Goal: Transaction & Acquisition: Purchase product/service

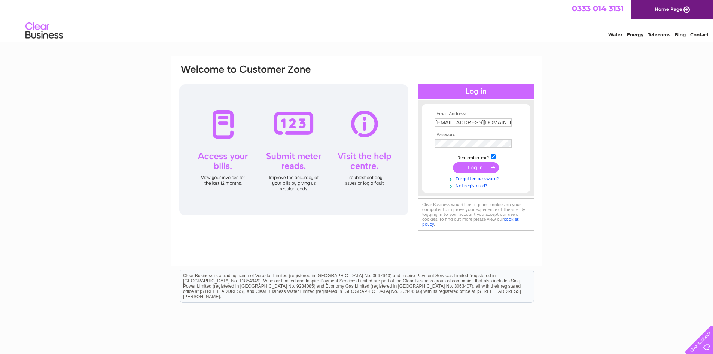
click at [476, 167] on input "submit" at bounding box center [476, 167] width 46 height 10
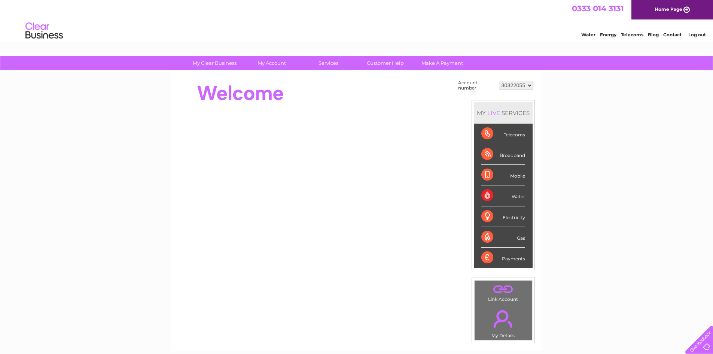
click at [484, 195] on div "Water" at bounding box center [503, 195] width 44 height 21
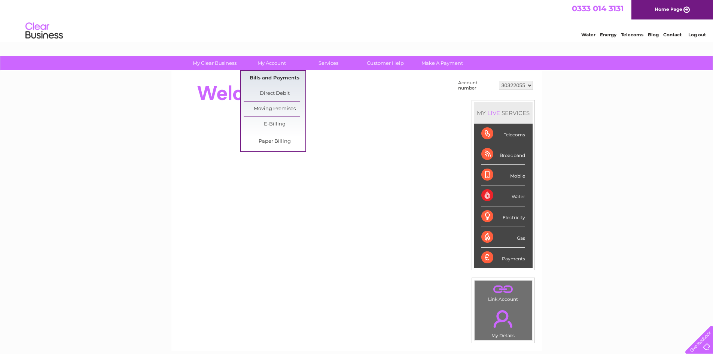
click at [279, 82] on link "Bills and Payments" at bounding box center [275, 78] width 62 height 15
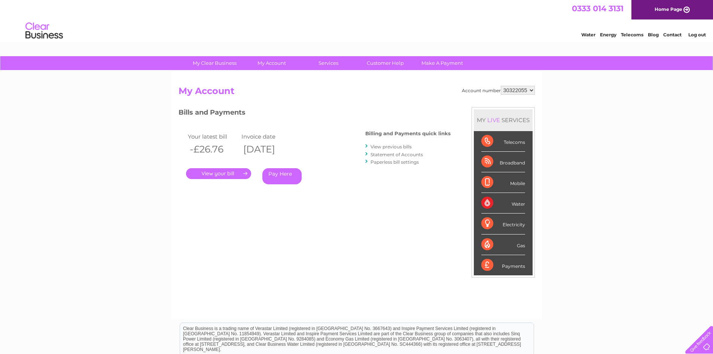
click at [286, 175] on link "Pay Here" at bounding box center [281, 176] width 39 height 16
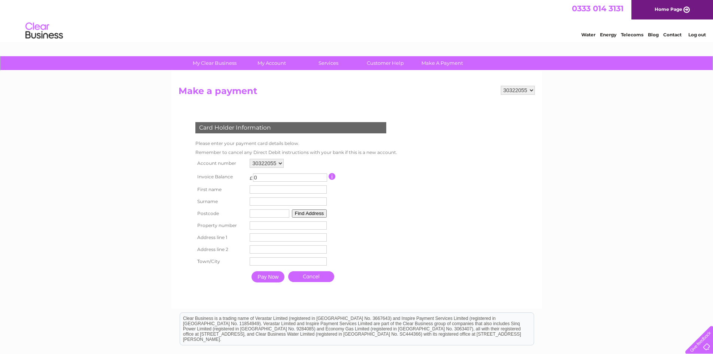
click at [271, 161] on select "30322055" at bounding box center [267, 163] width 34 height 9
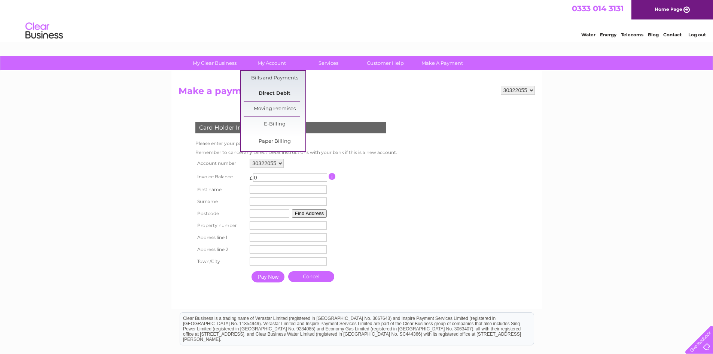
click at [286, 93] on link "Direct Debit" at bounding box center [275, 93] width 62 height 15
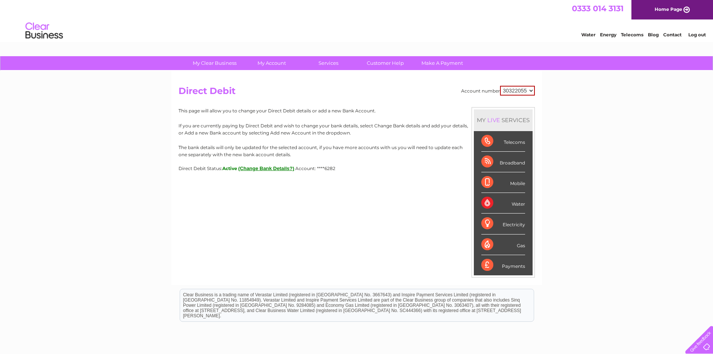
click at [674, 36] on link "Contact" at bounding box center [672, 35] width 18 height 6
